Goal: Information Seeking & Learning: Learn about a topic

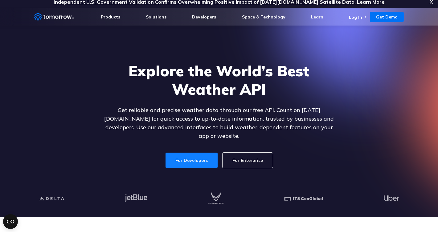
scroll to position [12, 0]
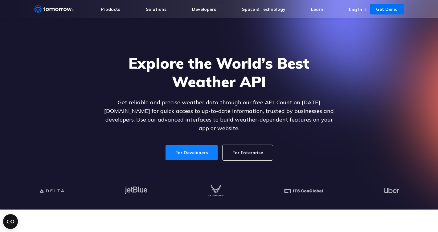
click at [198, 149] on link "For Developers" at bounding box center [192, 152] width 52 height 15
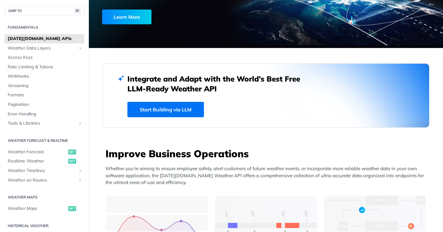
scroll to position [224, 0]
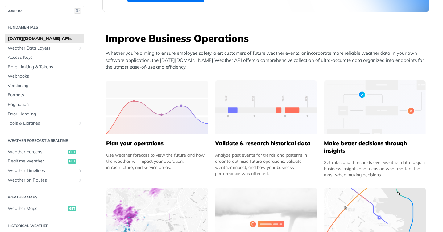
click at [154, 115] on img at bounding box center [157, 107] width 102 height 54
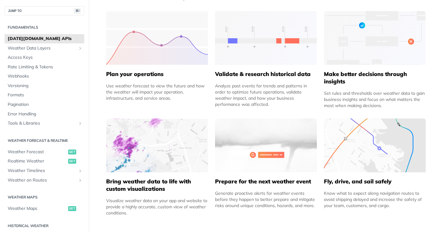
scroll to position [206, 0]
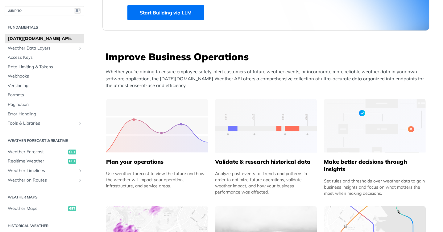
click at [244, 126] on img at bounding box center [266, 126] width 102 height 54
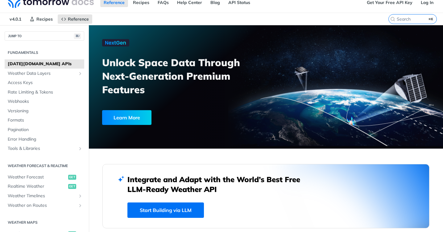
scroll to position [18, 0]
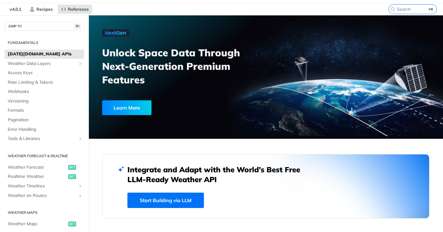
click at [175, 199] on link "Start Building via LLM" at bounding box center [165, 200] width 76 height 15
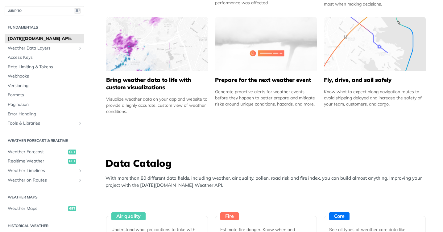
scroll to position [0, 0]
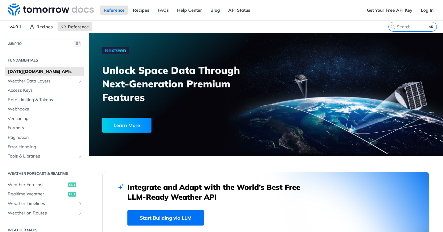
click at [135, 127] on div "Learn More" at bounding box center [126, 125] width 49 height 15
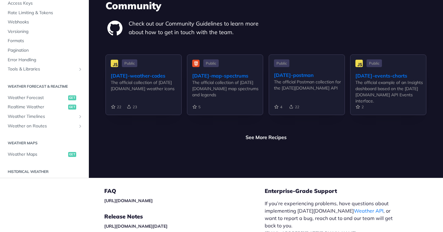
scroll to position [1510, 0]
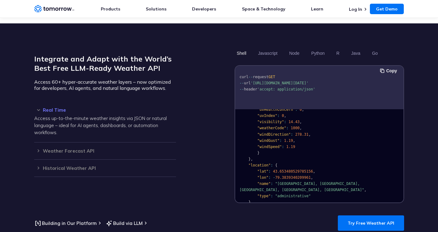
scroll to position [616, 0]
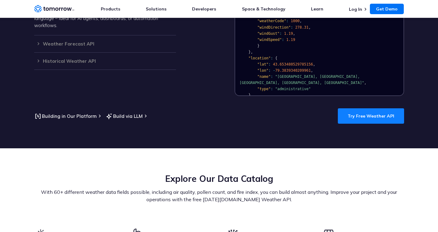
click at [370, 116] on link "Try Free Weather API" at bounding box center [371, 116] width 66 height 15
